Goal: Transaction & Acquisition: Purchase product/service

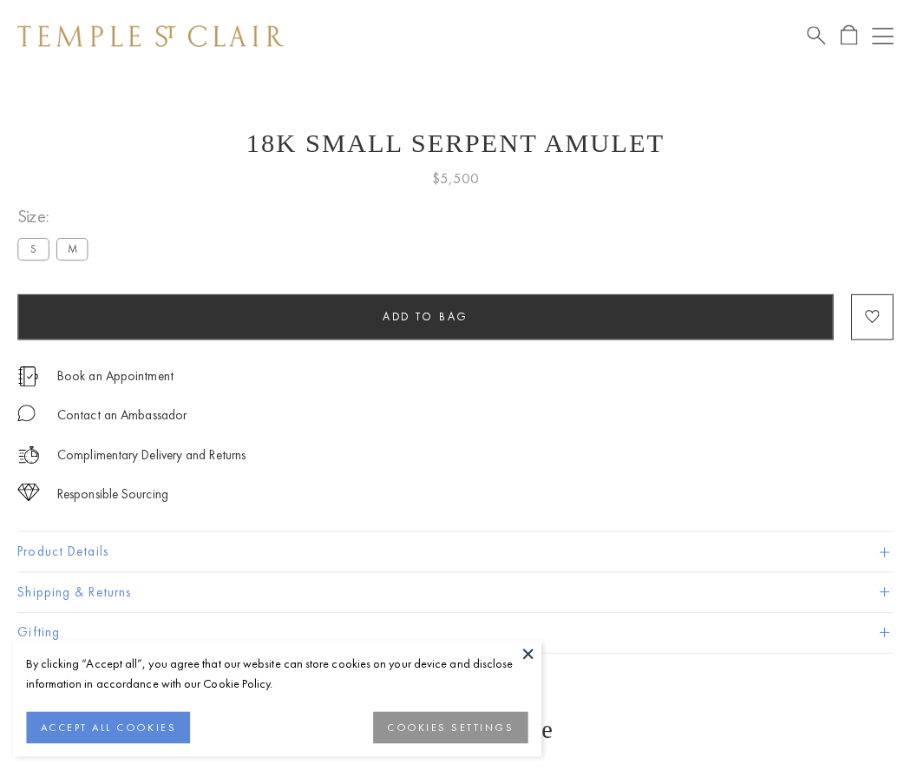
scroll to position [23, 0]
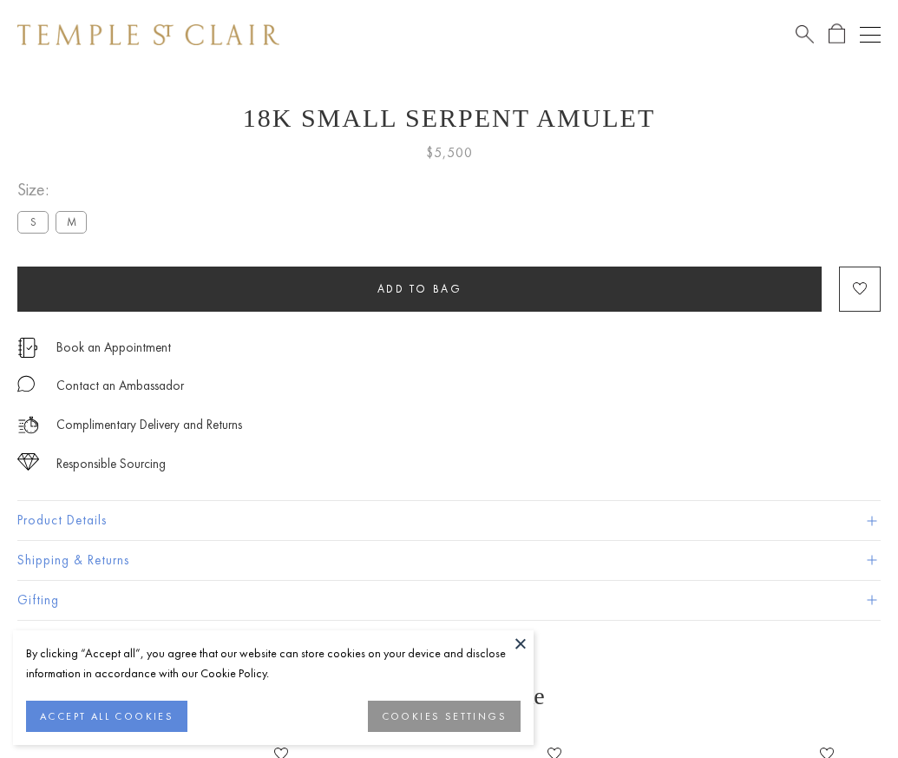
click at [419, 288] on span "Add to bag" at bounding box center [419, 288] width 85 height 15
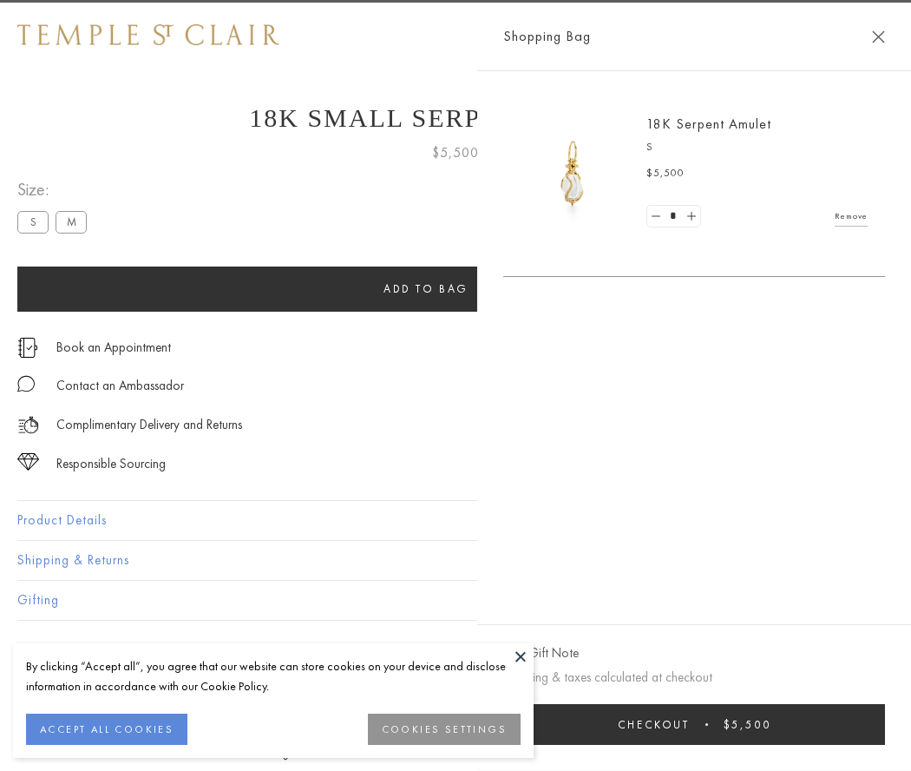
click at [885, 724] on button "Checkout $5,500" at bounding box center [694, 724] width 382 height 41
